Goal: Task Accomplishment & Management: Complete application form

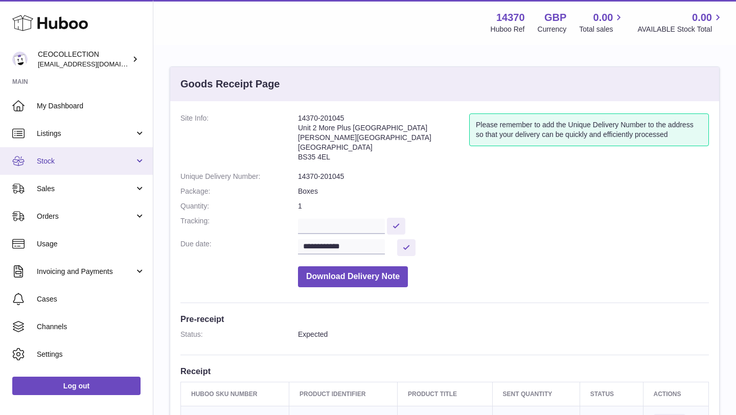
click at [104, 162] on span "Stock" at bounding box center [86, 161] width 98 height 10
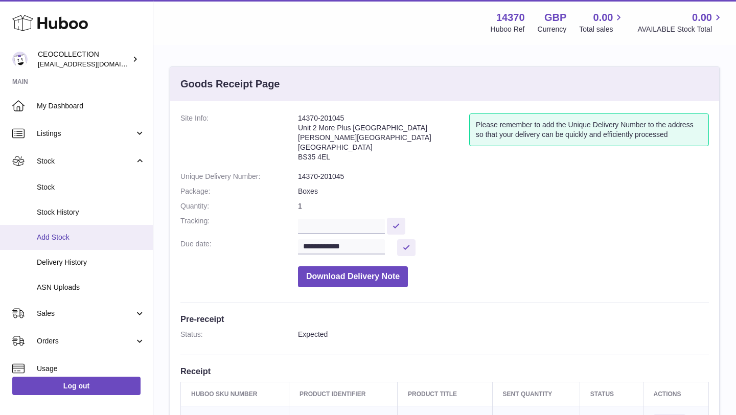
click at [83, 242] on span "Add Stock" at bounding box center [91, 238] width 108 height 10
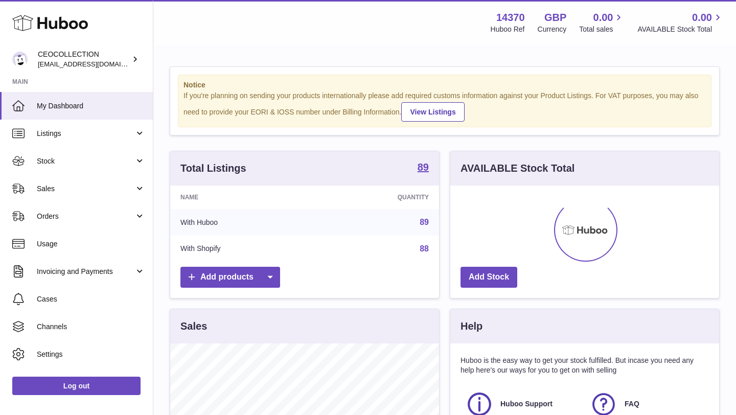
scroll to position [159, 269]
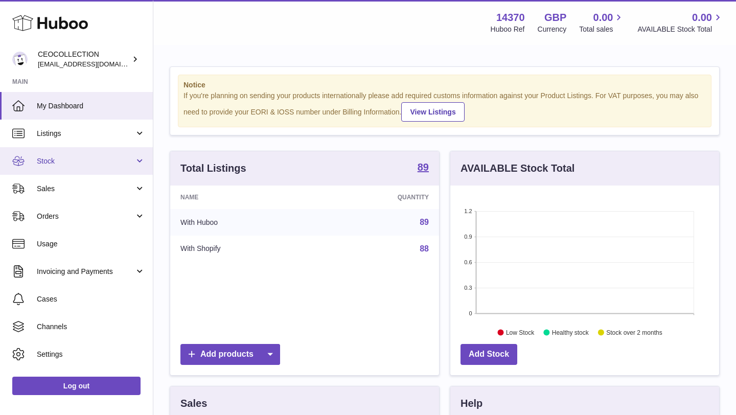
click at [110, 156] on span "Stock" at bounding box center [86, 161] width 98 height 10
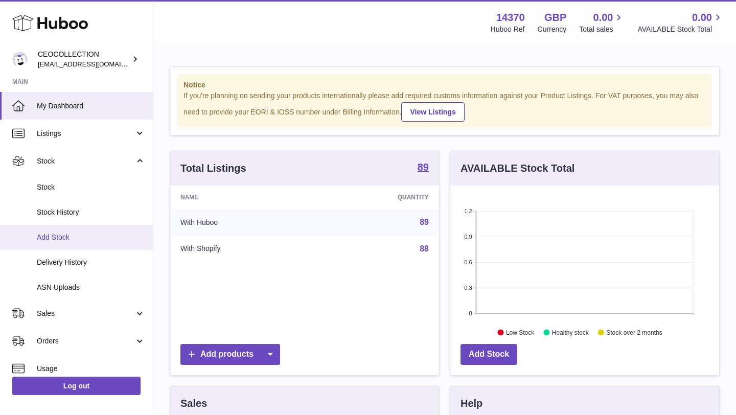
click at [76, 232] on link "Add Stock" at bounding box center [76, 237] width 153 height 25
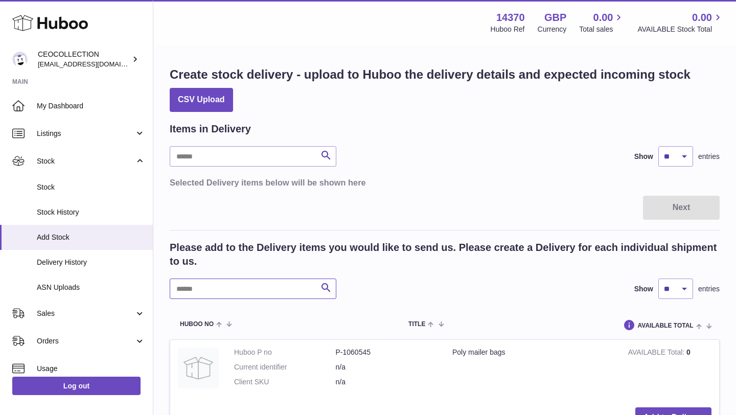
click at [261, 298] on input "text" at bounding box center [253, 289] width 167 height 20
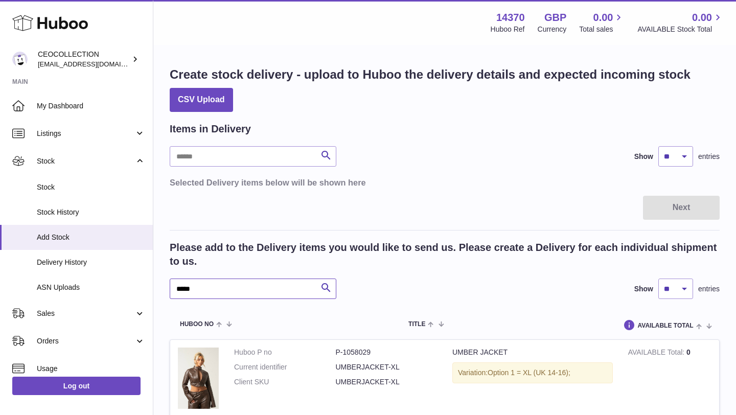
type input "*****"
click at [392, 288] on div "***** Search Show ** ** ** *** entries" at bounding box center [445, 289] width 550 height 20
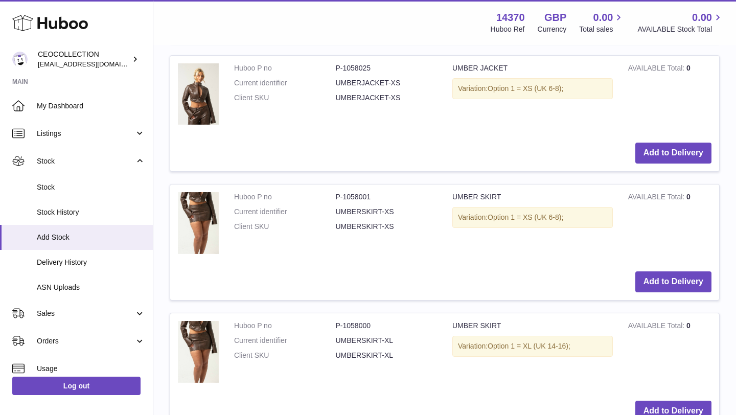
scroll to position [818, 0]
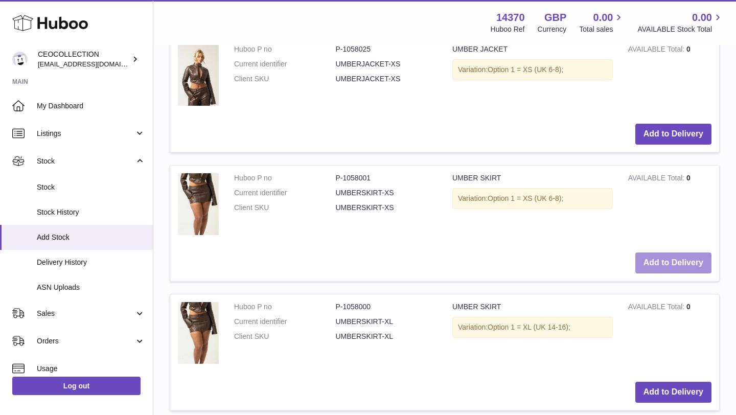
click at [686, 260] on button "Add to Delivery" at bounding box center [673, 263] width 76 height 21
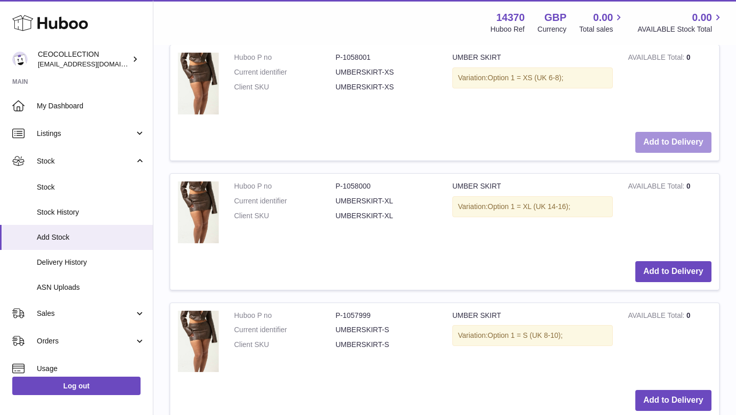
scroll to position [1087, 0]
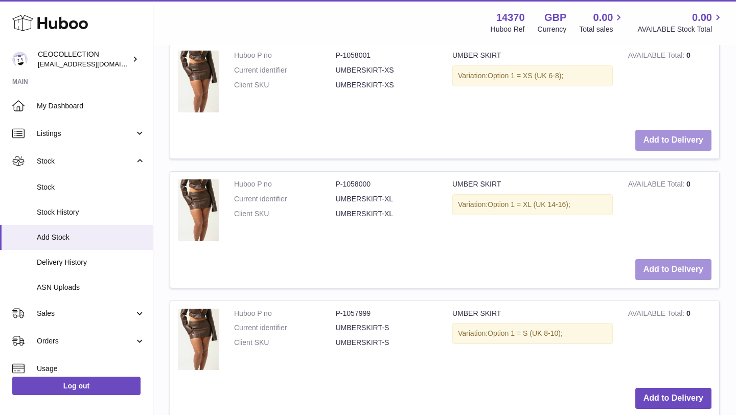
click at [686, 260] on button "Add to Delivery" at bounding box center [673, 269] width 76 height 21
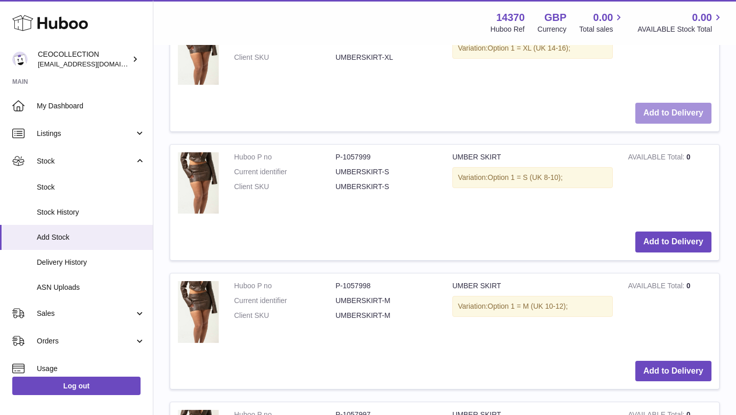
scroll to position [1379, 0]
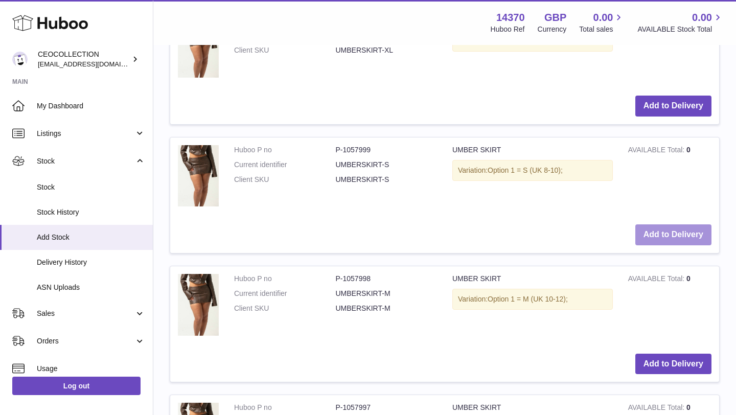
click at [683, 234] on button "Add to Delivery" at bounding box center [673, 234] width 76 height 21
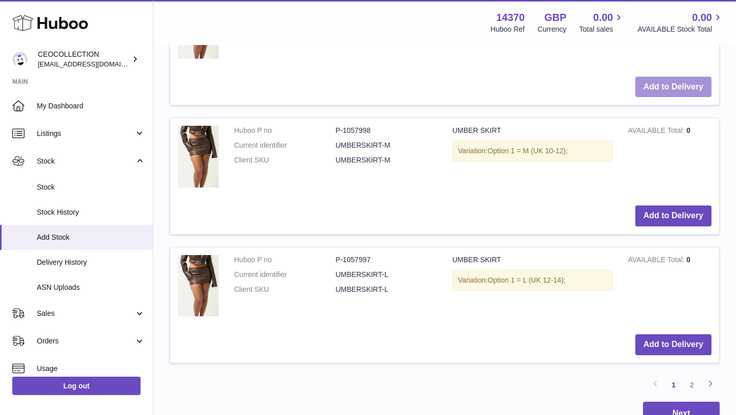
scroll to position [1672, 0]
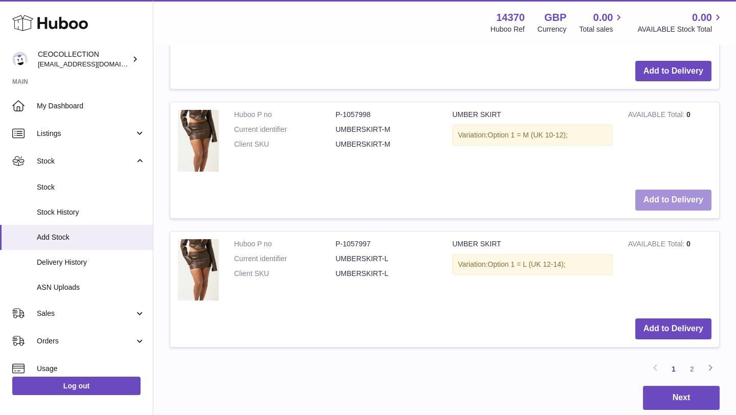
click at [685, 208] on button "Add to Delivery" at bounding box center [673, 200] width 76 height 21
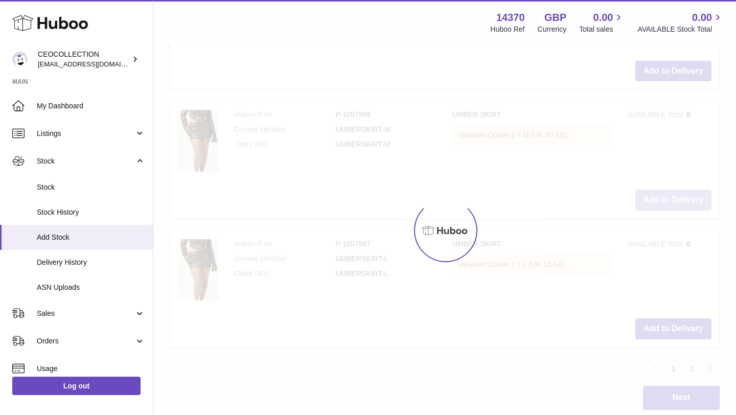
scroll to position [1801, 0]
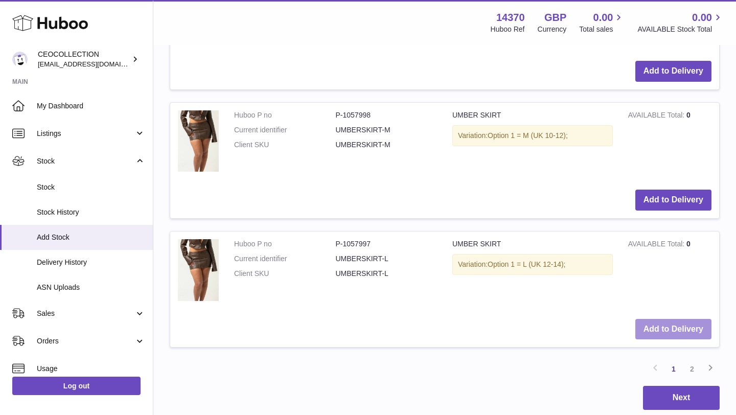
click at [696, 326] on button "Add to Delivery" at bounding box center [673, 329] width 76 height 21
click at [690, 369] on link "2" at bounding box center [692, 369] width 18 height 18
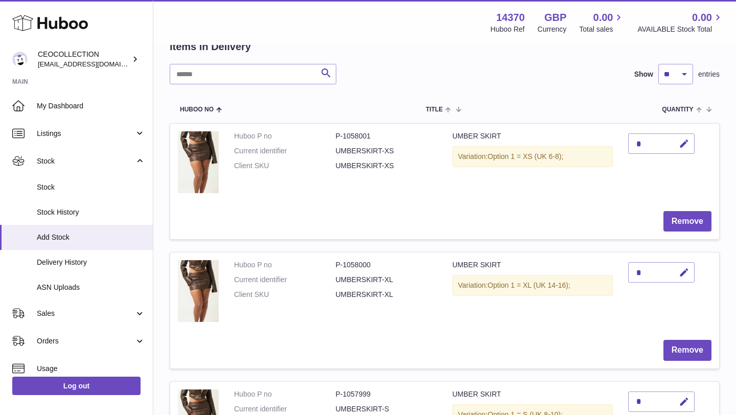
scroll to position [82, 0]
click at [652, 147] on div "*" at bounding box center [661, 144] width 66 height 20
click at [680, 141] on icon "button" at bounding box center [684, 144] width 11 height 11
type input "**"
click at [689, 274] on icon "button" at bounding box center [684, 273] width 11 height 11
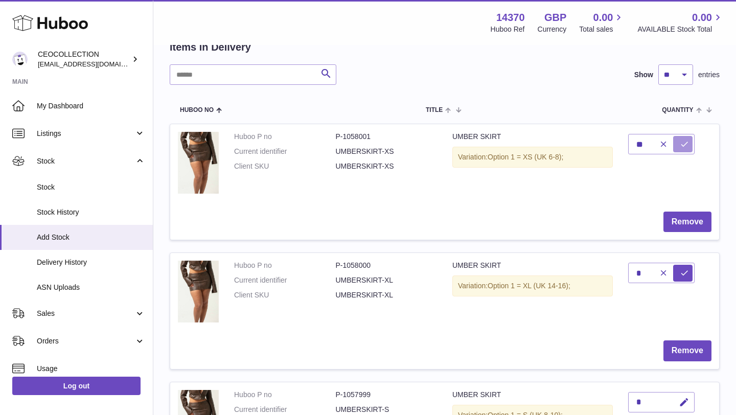
click at [686, 144] on icon "submit" at bounding box center [684, 144] width 9 height 9
click at [650, 270] on div "*" at bounding box center [661, 273] width 66 height 20
click at [685, 274] on icon "button" at bounding box center [684, 273] width 11 height 11
type input "*"
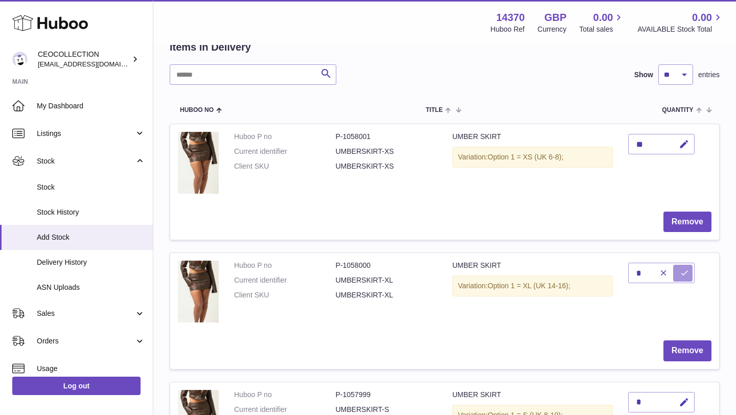
click at [687, 273] on icon "submit" at bounding box center [684, 272] width 9 height 9
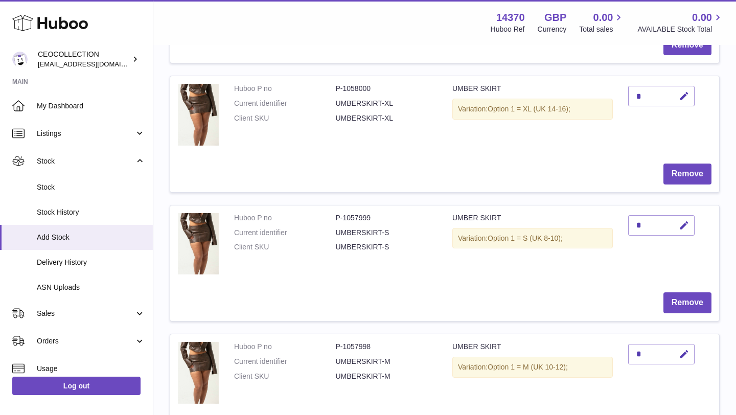
scroll to position [266, 0]
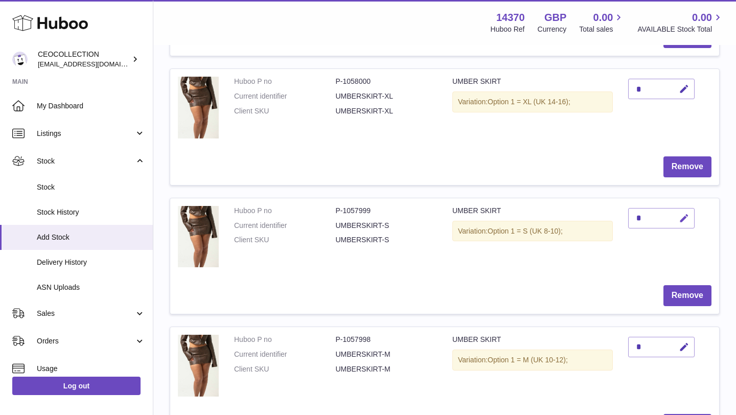
click at [687, 216] on icon "button" at bounding box center [684, 218] width 11 height 11
type input "**"
click at [692, 221] on button "submit" at bounding box center [682, 218] width 19 height 16
click at [683, 259] on td "**" at bounding box center [670, 238] width 99 height 80
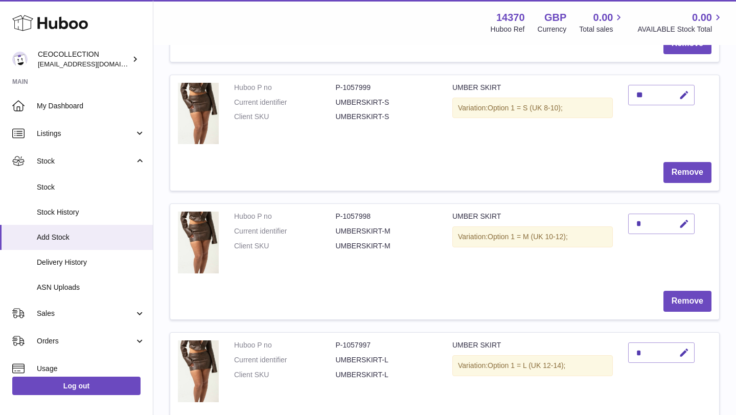
scroll to position [409, 0]
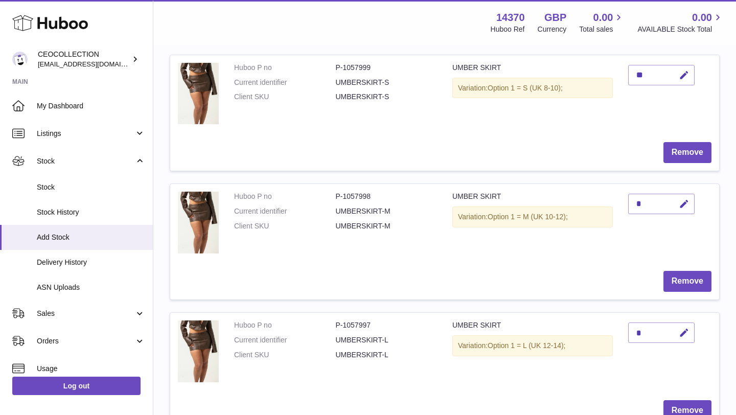
click at [643, 200] on div "*" at bounding box center [661, 204] width 66 height 20
click at [686, 202] on icon "button" at bounding box center [684, 204] width 11 height 11
type input "*"
click at [682, 202] on icon "submit" at bounding box center [684, 203] width 9 height 9
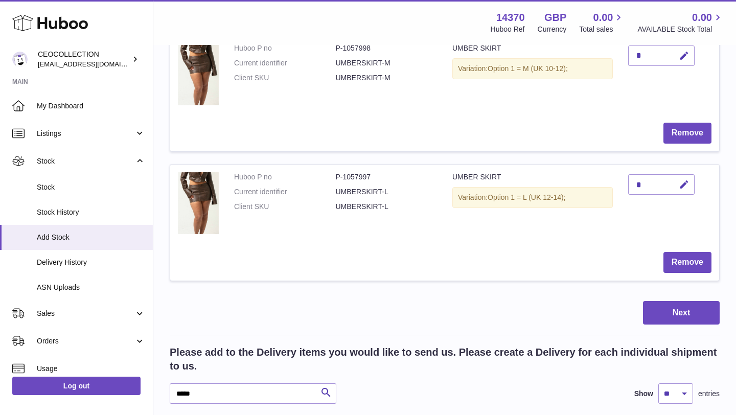
scroll to position [572, 0]
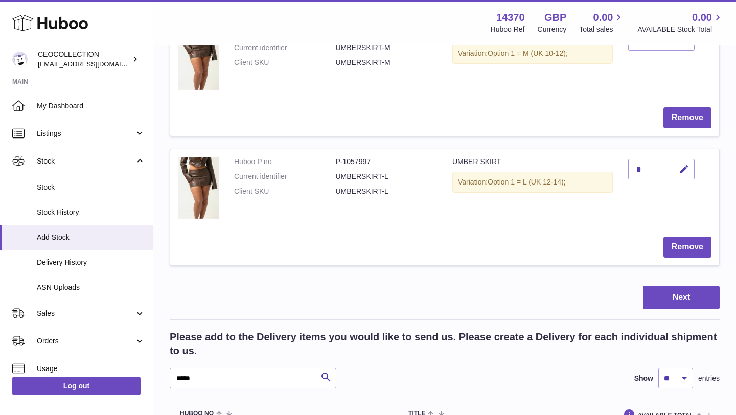
click at [677, 280] on div "Items in Delivery Search Show ** ** ** *** entries Huboo no Title Quantity Acti…" at bounding box center [445, 336] width 550 height 1573
click at [672, 297] on button "Next" at bounding box center [681, 298] width 77 height 24
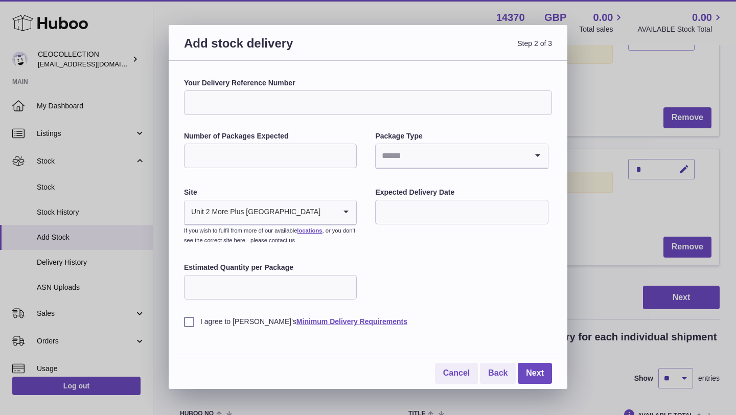
click at [314, 102] on input "Your Delivery Reference Number" at bounding box center [368, 102] width 368 height 25
type input "**********"
click at [303, 157] on input "Number of Packages Expected" at bounding box center [270, 156] width 173 height 25
type input "*"
click at [502, 149] on input "Search for option" at bounding box center [451, 156] width 151 height 24
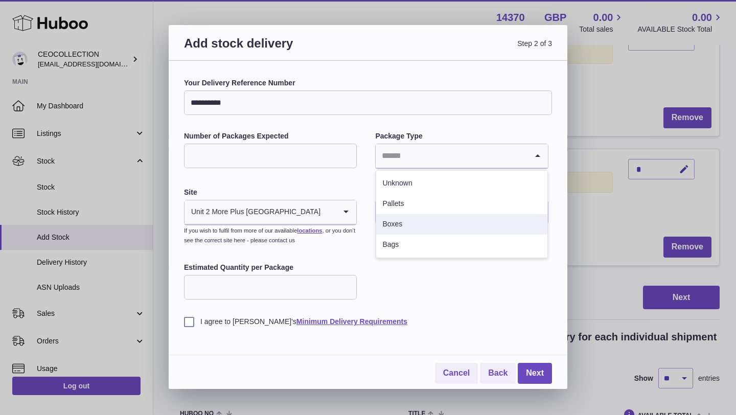
click at [461, 227] on li "Boxes" at bounding box center [461, 224] width 171 height 20
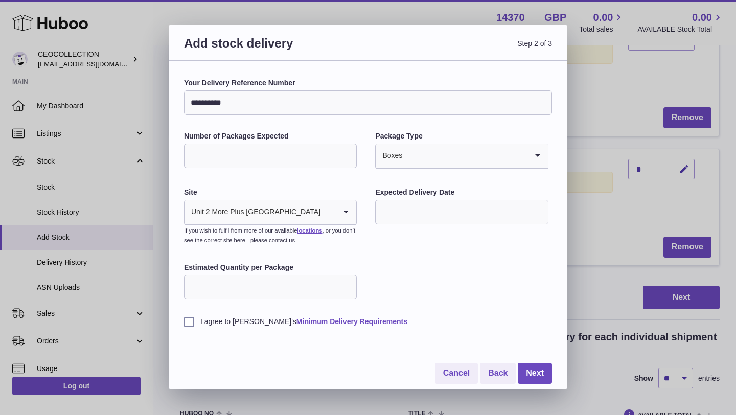
click at [442, 202] on input "text" at bounding box center [461, 212] width 173 height 25
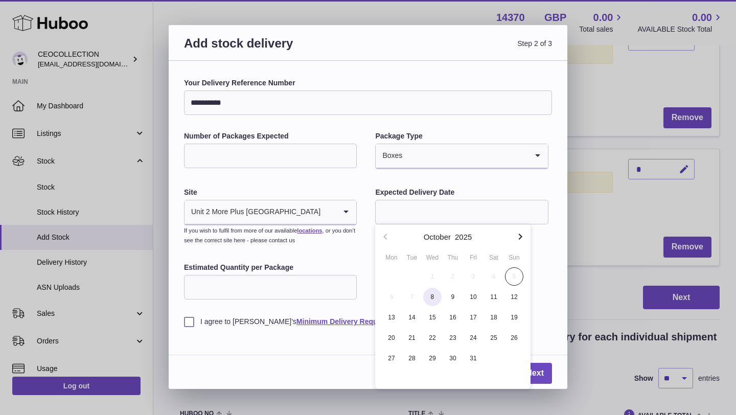
click at [432, 295] on span "8" at bounding box center [432, 297] width 18 height 18
type input "**********"
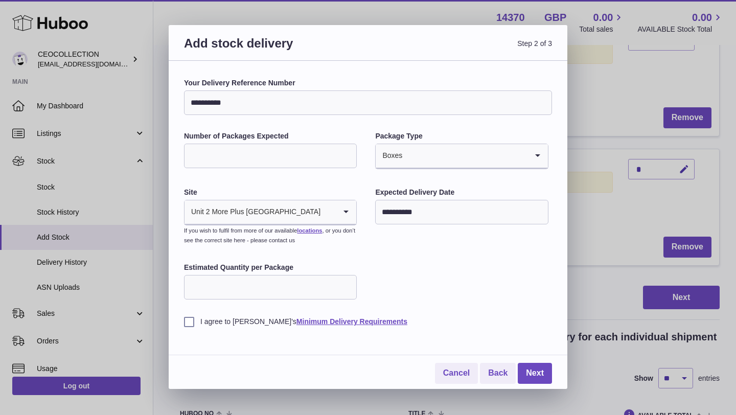
click at [270, 285] on input "Estimated Quantity per Package" at bounding box center [270, 287] width 173 height 25
type input "**"
click at [189, 326] on label "I agree to Huboo's Minimum Delivery Requirements" at bounding box center [368, 322] width 368 height 10
click at [534, 369] on link "Next" at bounding box center [535, 373] width 34 height 21
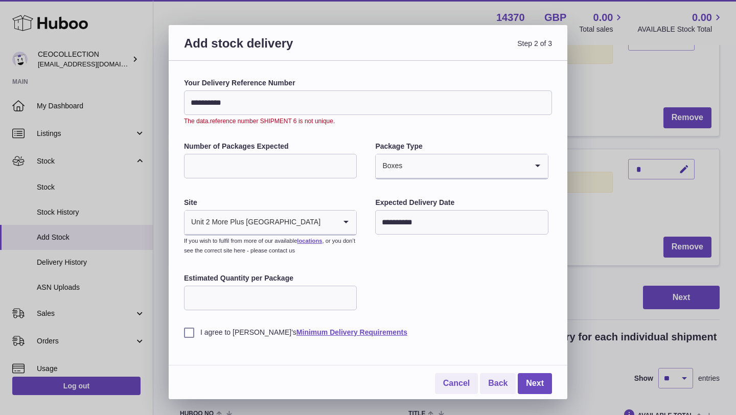
click at [247, 98] on input "**********" at bounding box center [368, 102] width 368 height 25
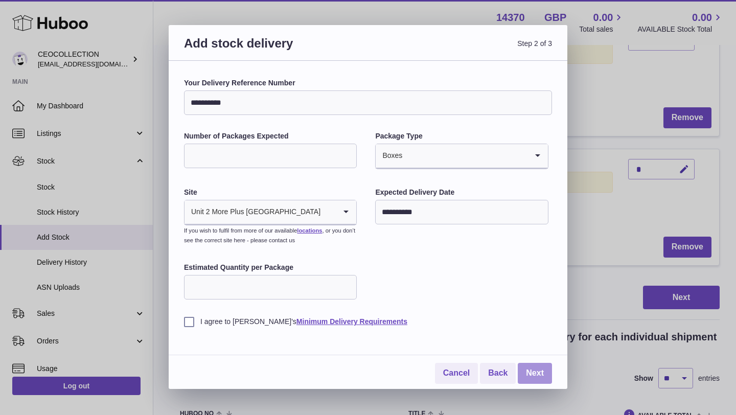
click at [538, 380] on link "Next" at bounding box center [535, 373] width 34 height 21
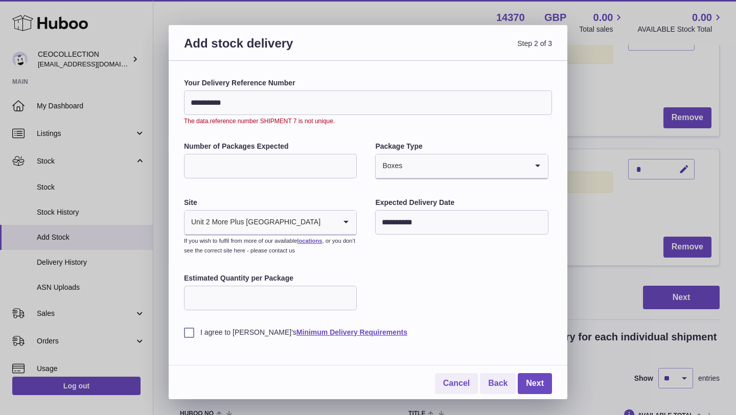
click at [287, 102] on input "**********" at bounding box center [368, 102] width 368 height 25
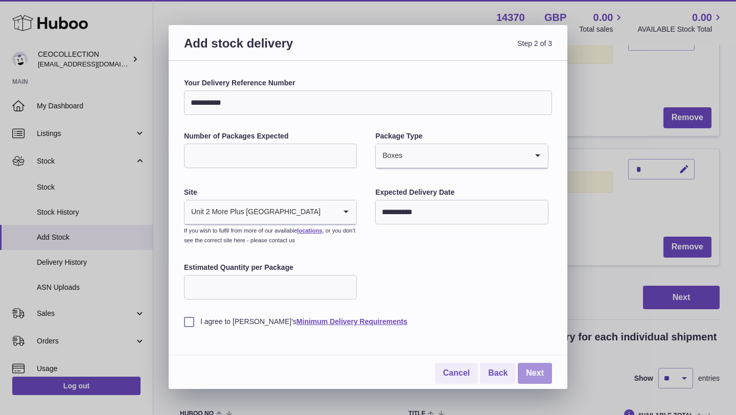
type input "**********"
click at [533, 378] on link "Next" at bounding box center [535, 373] width 34 height 21
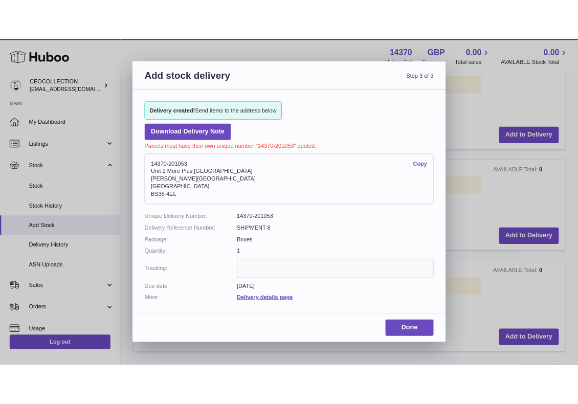
scroll to position [544, 0]
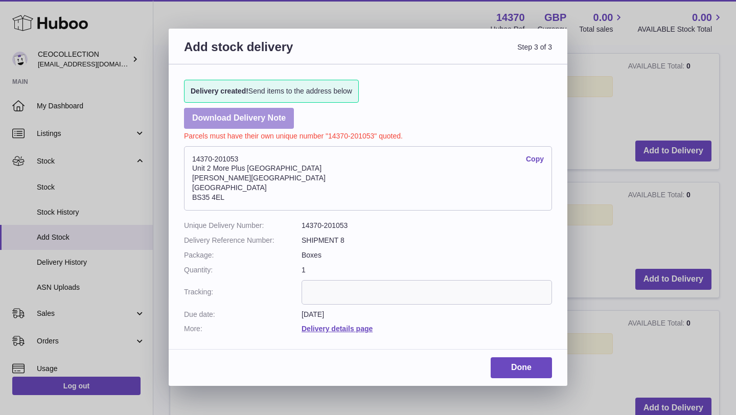
click at [268, 121] on link "Download Delivery Note" at bounding box center [239, 118] width 110 height 21
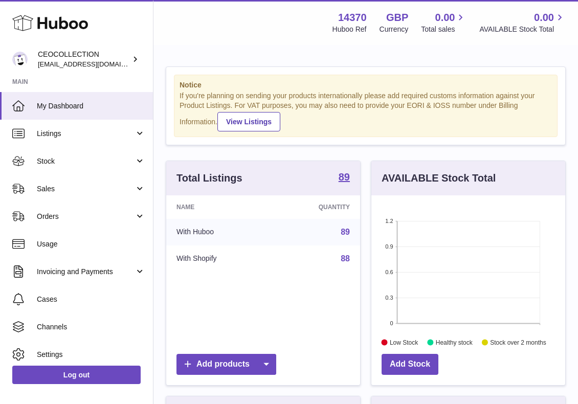
scroll to position [159, 194]
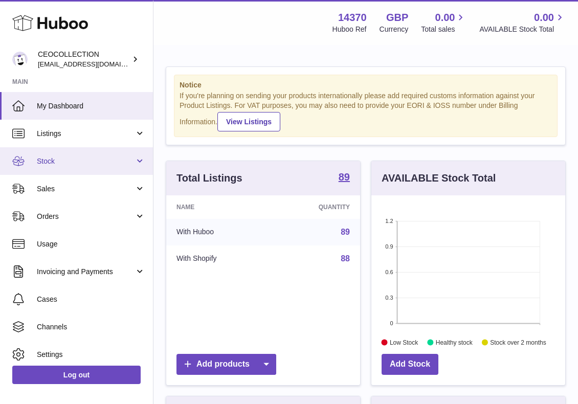
click at [84, 161] on span "Stock" at bounding box center [86, 161] width 98 height 10
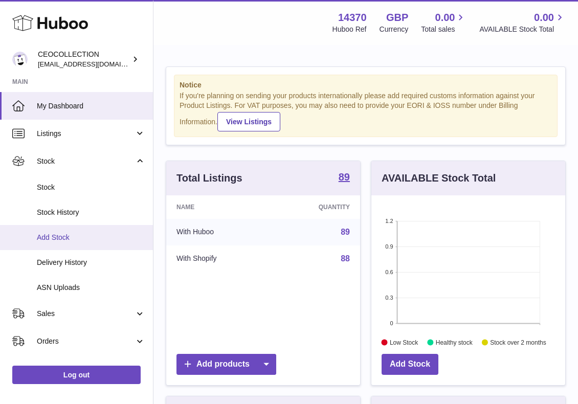
click at [62, 233] on span "Add Stock" at bounding box center [91, 238] width 108 height 10
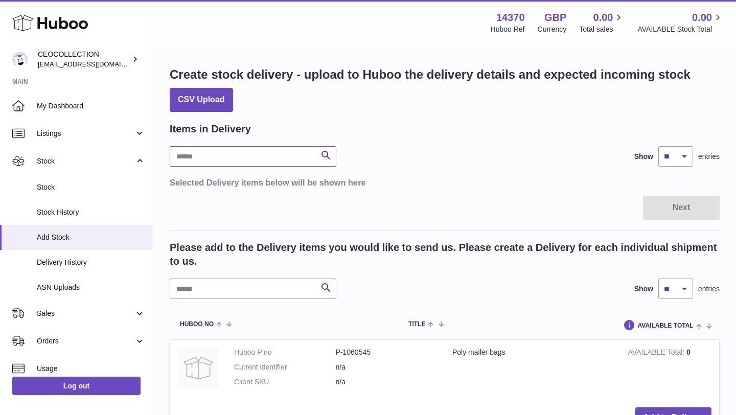
click at [213, 153] on input "text" at bounding box center [253, 156] width 167 height 20
type input "*"
click at [225, 287] on input "text" at bounding box center [253, 289] width 167 height 20
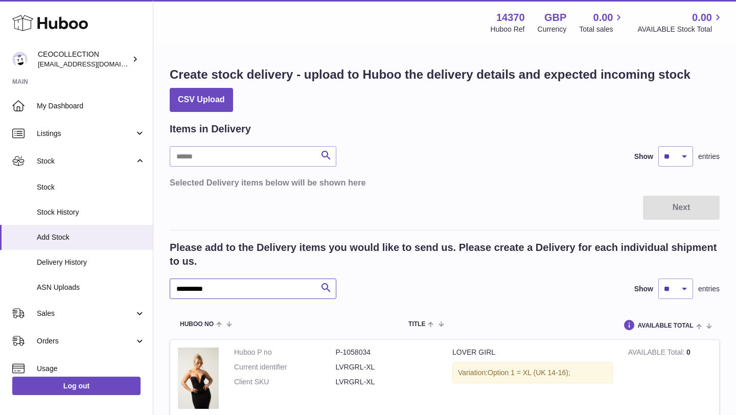
type input "**********"
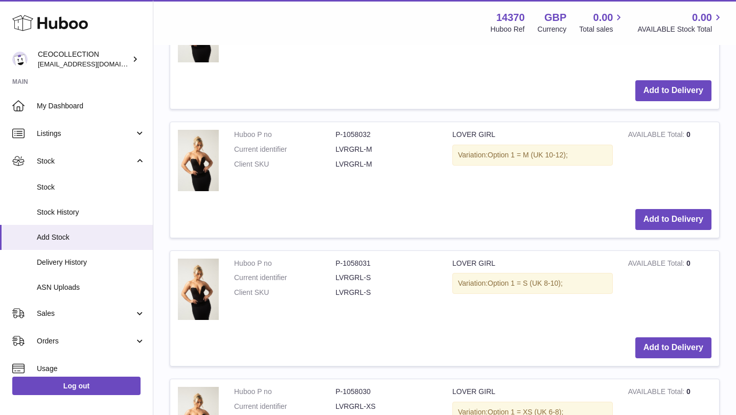
scroll to position [491, 0]
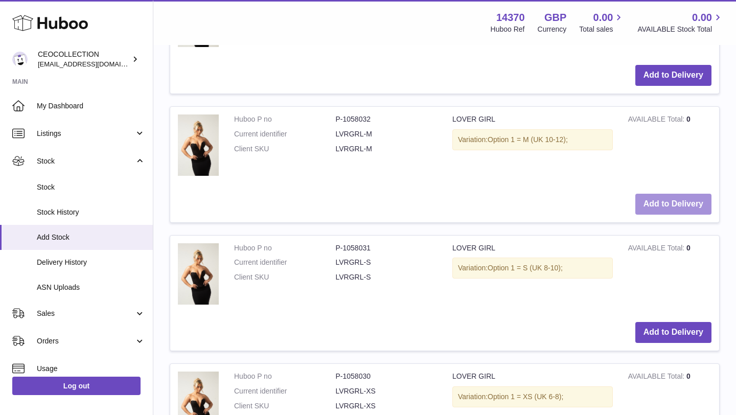
click at [577, 202] on button "Add to Delivery" at bounding box center [673, 204] width 76 height 21
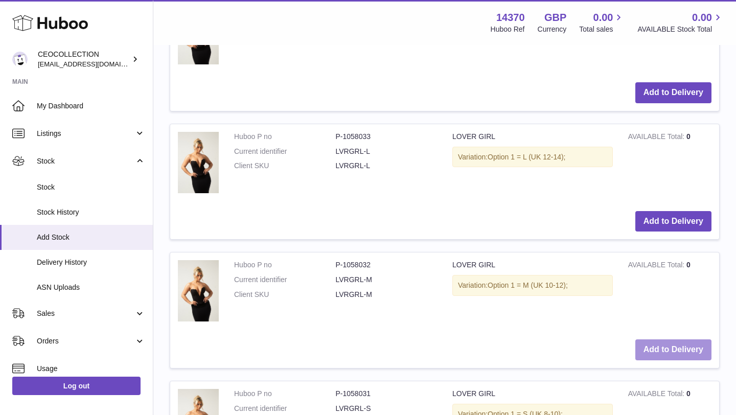
scroll to position [636, 0]
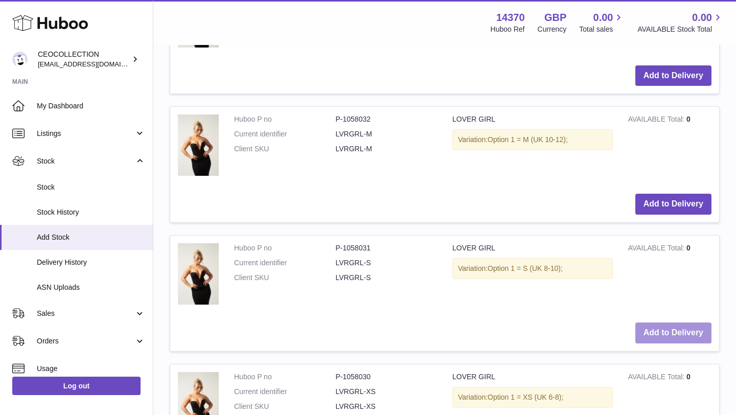
click at [577, 326] on button "Add to Delivery" at bounding box center [673, 333] width 76 height 21
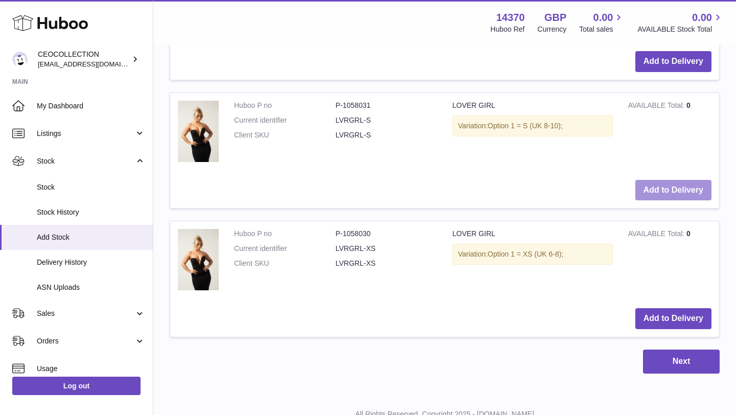
scroll to position [908, 0]
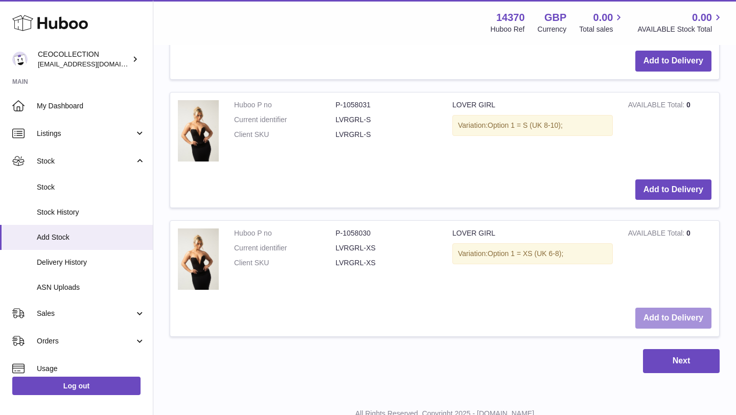
click at [577, 324] on button "Add to Delivery" at bounding box center [673, 318] width 76 height 21
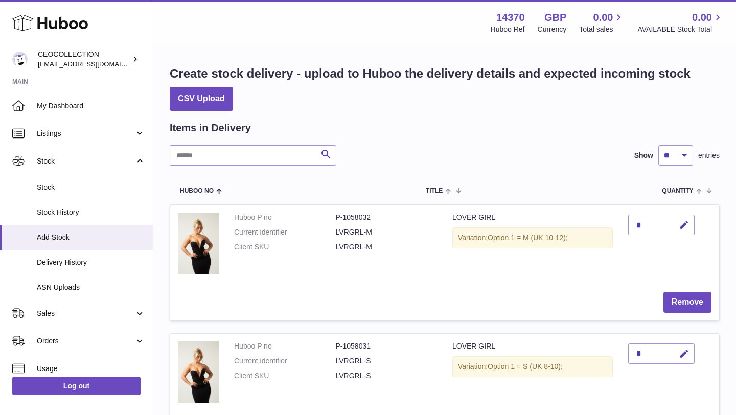
scroll to position [0, 0]
click at [577, 222] on div "*" at bounding box center [661, 226] width 66 height 20
click at [577, 227] on icon "button" at bounding box center [684, 226] width 11 height 11
type input "*"
click at [577, 222] on icon "submit" at bounding box center [684, 225] width 9 height 9
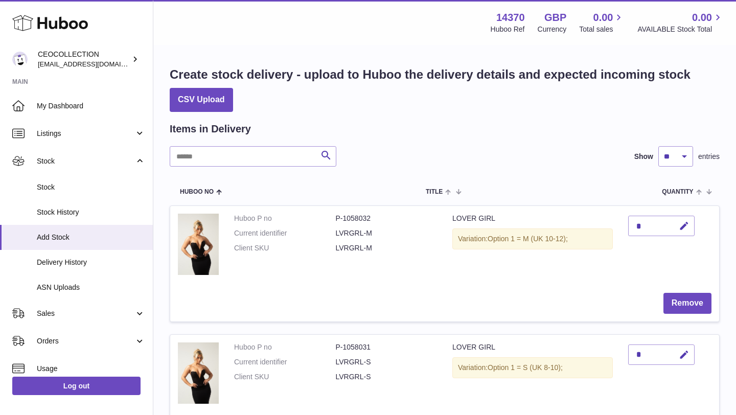
click at [577, 269] on td "*" at bounding box center [670, 245] width 99 height 79
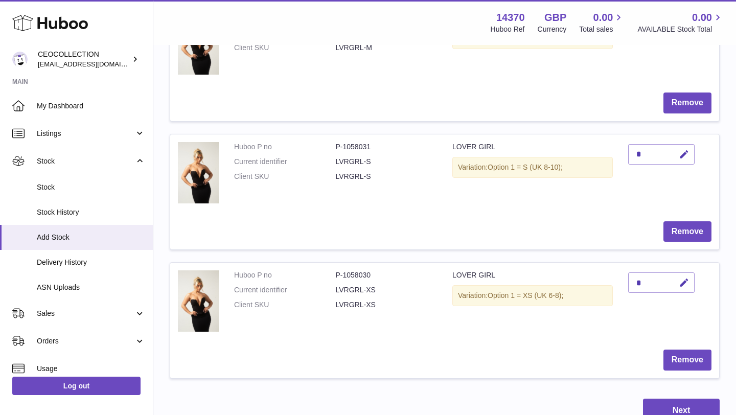
scroll to position [204, 0]
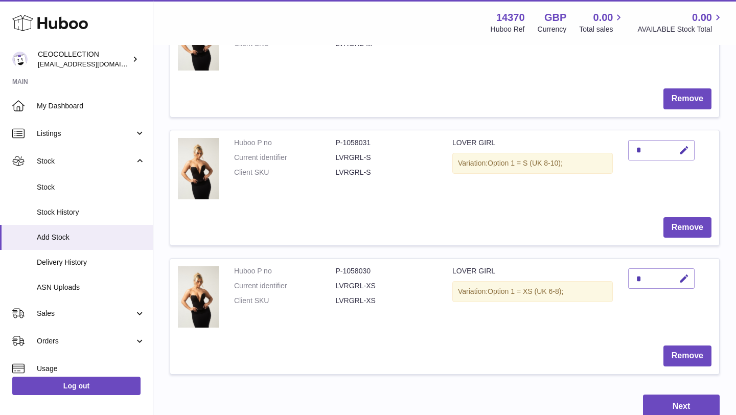
click at [577, 154] on div "*" at bounding box center [661, 150] width 66 height 20
click at [577, 149] on icon "button" at bounding box center [684, 150] width 11 height 11
type input "**"
click at [577, 277] on div "*" at bounding box center [661, 278] width 66 height 20
click at [577, 274] on button "button" at bounding box center [683, 278] width 24 height 21
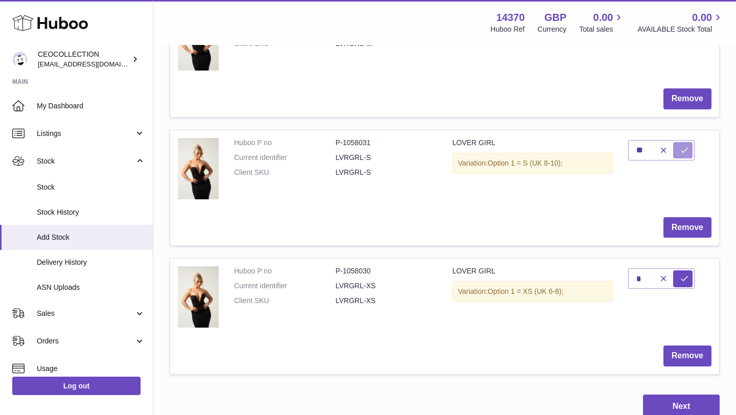
click at [577, 150] on icon "submit" at bounding box center [684, 150] width 9 height 9
click at [577, 280] on div "*" at bounding box center [661, 278] width 66 height 20
click at [577, 276] on icon "button" at bounding box center [684, 278] width 11 height 11
type input "**"
click at [577, 281] on icon "submit" at bounding box center [684, 278] width 9 height 9
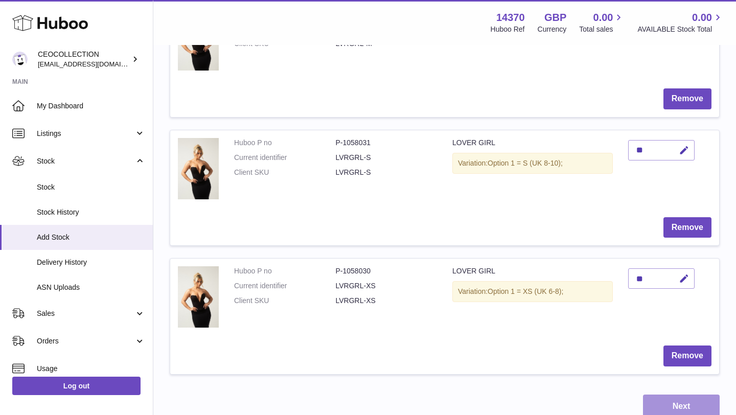
click at [577, 403] on button "Next" at bounding box center [681, 407] width 77 height 24
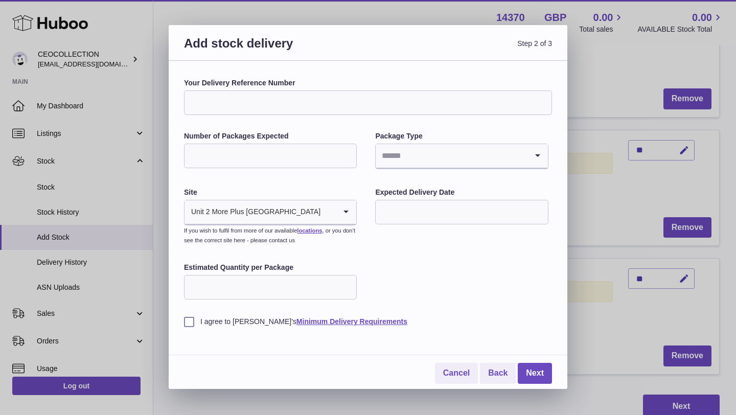
click at [431, 129] on div "Your Delivery Reference Number Number of Packages Expected Package Type Loading…" at bounding box center [368, 202] width 368 height 248
click at [431, 110] on input "Your Delivery Reference Number" at bounding box center [368, 102] width 368 height 25
type input "**********"
click at [242, 149] on input "Number of Packages Expected" at bounding box center [270, 156] width 173 height 25
type input "*"
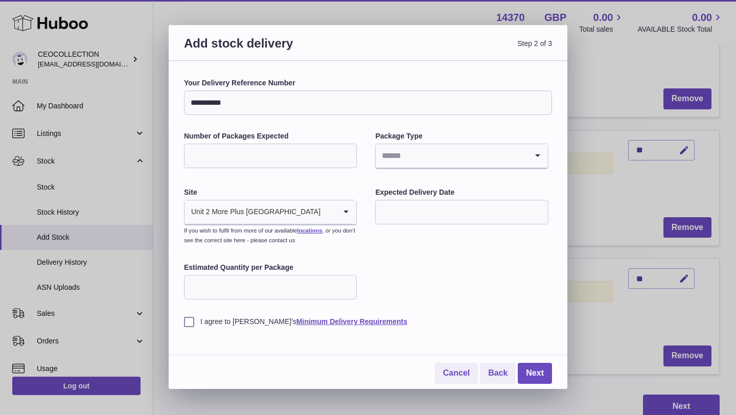
click at [463, 166] on input "Search for option" at bounding box center [451, 156] width 151 height 24
click at [431, 226] on li "Boxes" at bounding box center [461, 224] width 171 height 20
click at [438, 205] on input "text" at bounding box center [461, 212] width 173 height 25
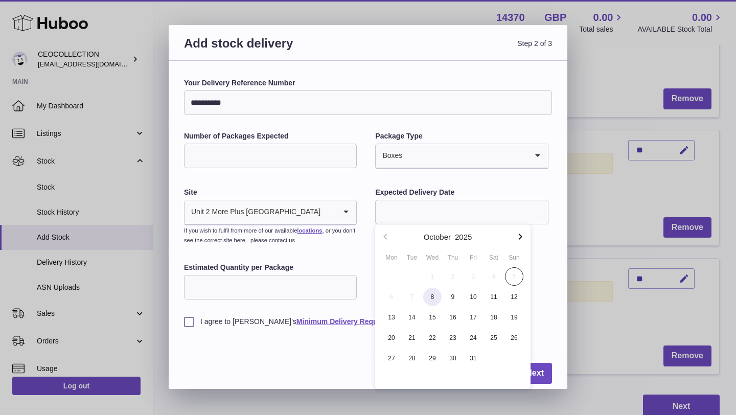
click at [431, 292] on span "8" at bounding box center [432, 297] width 18 height 18
type input "**********"
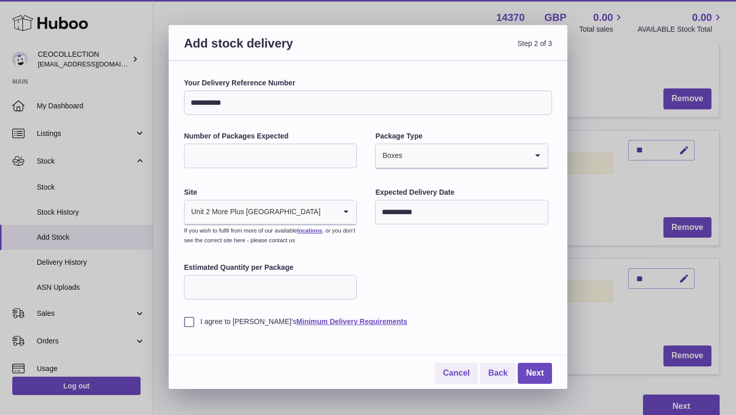
click at [299, 297] on input "Estimated Quantity per Package" at bounding box center [270, 287] width 173 height 25
type input "**"
click at [189, 322] on label "I agree to Huboo's Minimum Delivery Requirements" at bounding box center [368, 322] width 368 height 10
click at [532, 367] on link "Next" at bounding box center [535, 373] width 34 height 21
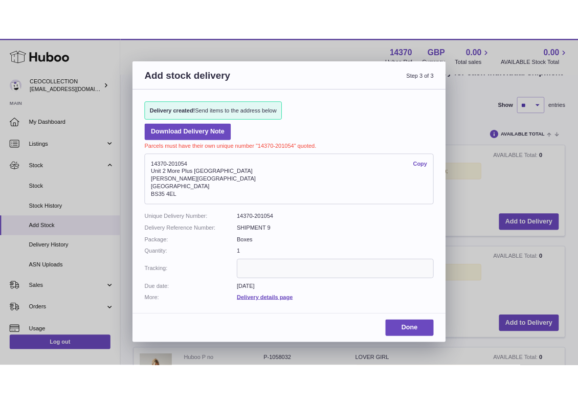
scroll to position [176, 0]
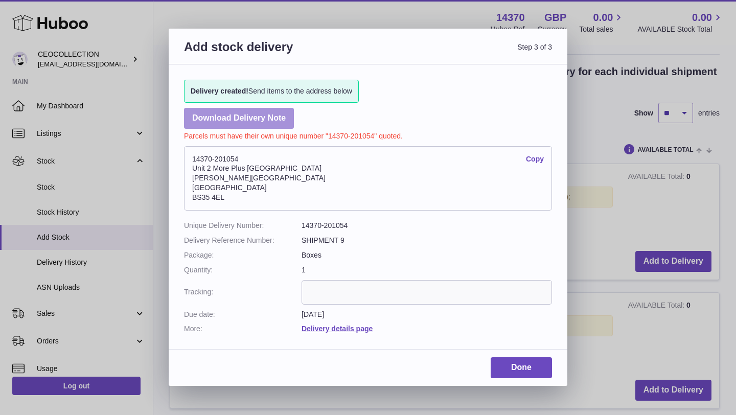
click at [258, 122] on link "Download Delivery Note" at bounding box center [239, 118] width 110 height 21
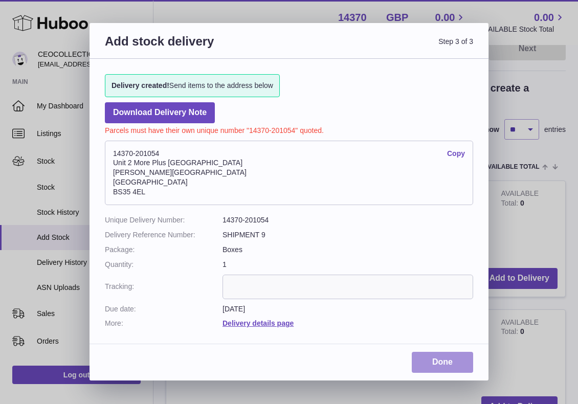
click at [443, 366] on link "Done" at bounding box center [441, 362] width 61 height 21
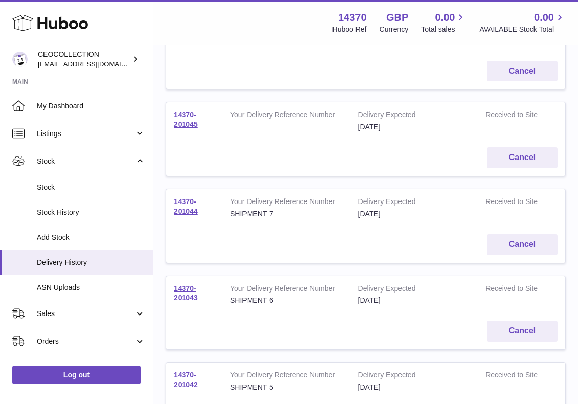
scroll to position [307, 0]
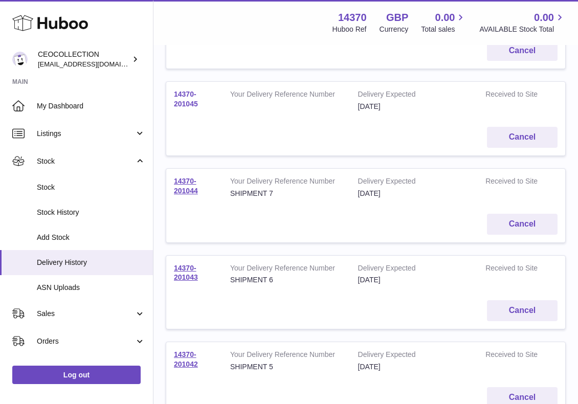
click at [180, 105] on link "14370-201045" at bounding box center [186, 99] width 24 height 18
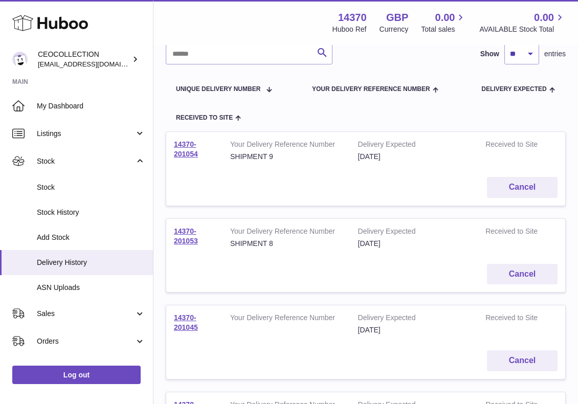
scroll to position [84, 0]
